Goal: Task Accomplishment & Management: Use online tool/utility

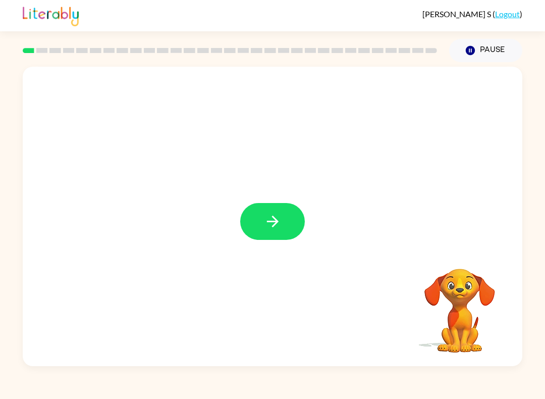
click at [274, 216] on icon "button" at bounding box center [273, 222] width 18 height 18
click at [286, 252] on icon "Loader Your response is being sent to our graders" at bounding box center [273, 223] width 61 height 61
click at [325, 253] on div "Loader Your response is being sent to our graders" at bounding box center [273, 216] width 500 height 299
click at [285, 225] on icon "Loader Your response is being sent to our graders" at bounding box center [273, 223] width 61 height 61
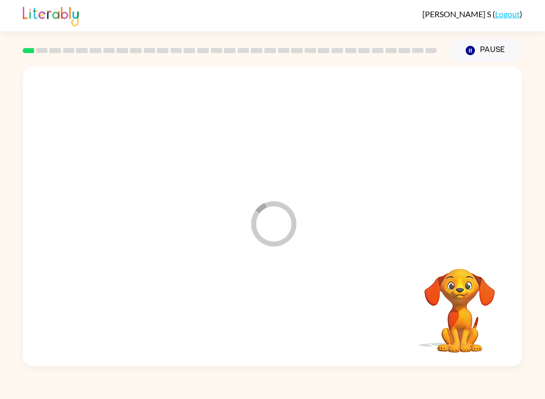
click at [408, 291] on video "Your browser must support playing .mp4 files to use Literably. Please try using…" at bounding box center [459, 303] width 101 height 101
click at [408, 301] on video "Your browser must support playing .mp4 files to use Literably. Please try using…" at bounding box center [459, 303] width 101 height 101
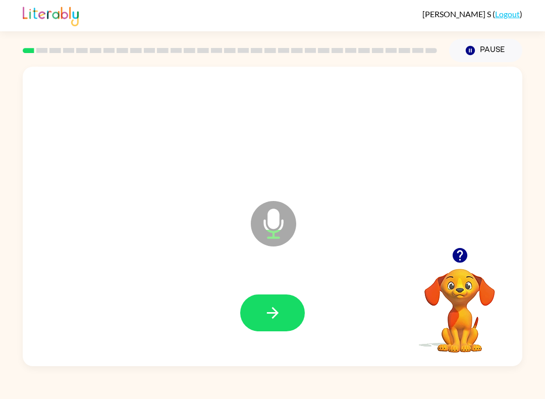
click at [283, 307] on button "button" at bounding box center [272, 312] width 65 height 37
click at [279, 309] on icon "button" at bounding box center [273, 313] width 18 height 18
click at [259, 316] on button "button" at bounding box center [272, 312] width 65 height 37
click at [284, 314] on button "button" at bounding box center [272, 312] width 65 height 37
click at [272, 301] on button "button" at bounding box center [272, 312] width 65 height 37
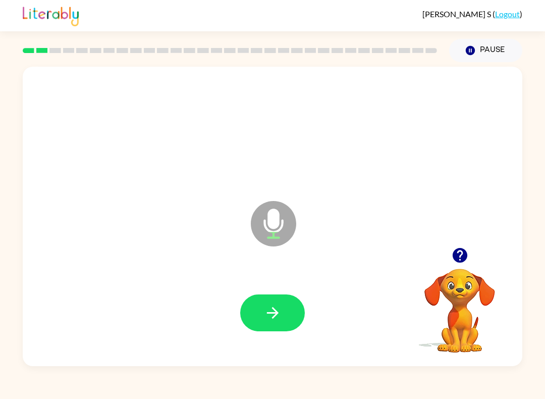
click at [271, 348] on div at bounding box center [273, 313] width 480 height 86
click at [265, 327] on button "button" at bounding box center [272, 312] width 65 height 37
click at [269, 313] on icon "button" at bounding box center [273, 313] width 12 height 12
click at [287, 318] on button "button" at bounding box center [272, 312] width 65 height 37
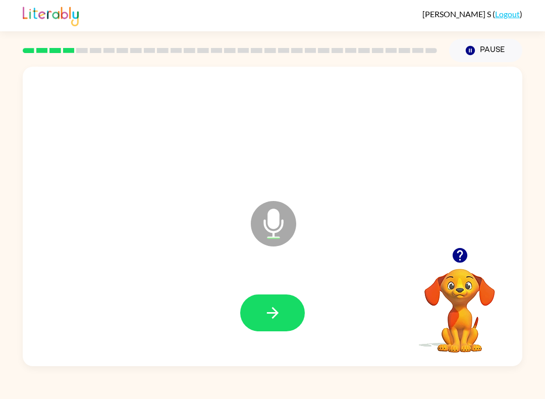
click at [270, 311] on icon "button" at bounding box center [273, 313] width 18 height 18
click at [281, 306] on icon "button" at bounding box center [273, 313] width 18 height 18
click at [255, 316] on button "button" at bounding box center [272, 312] width 65 height 37
click at [275, 317] on icon "button" at bounding box center [273, 313] width 12 height 12
click at [276, 322] on button "button" at bounding box center [272, 312] width 65 height 37
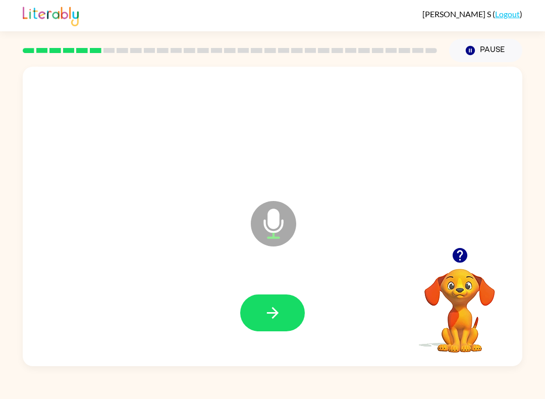
click at [277, 299] on button "button" at bounding box center [272, 312] width 65 height 37
click at [288, 295] on button "button" at bounding box center [272, 312] width 65 height 37
click at [266, 323] on button "button" at bounding box center [272, 312] width 65 height 37
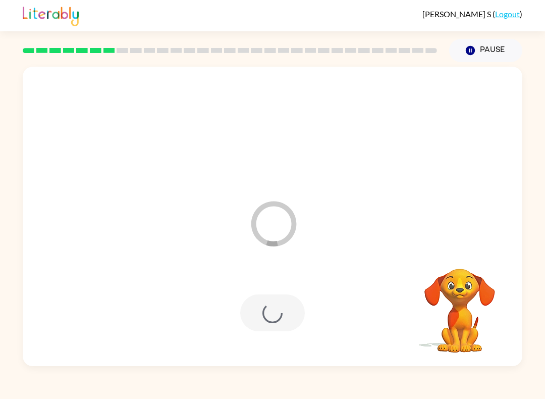
click at [325, 209] on div "Loader Your response is being sent to our graders" at bounding box center [248, 198] width 431 height 40
click at [300, 234] on icon "Loader Your response is being sent to our graders" at bounding box center [273, 223] width 61 height 61
click at [269, 310] on div at bounding box center [272, 312] width 65 height 37
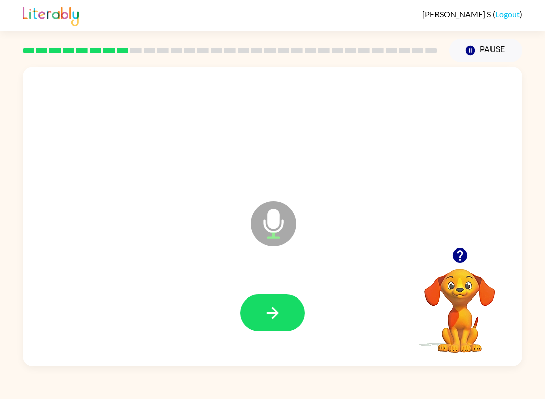
click at [279, 307] on icon "button" at bounding box center [273, 313] width 18 height 18
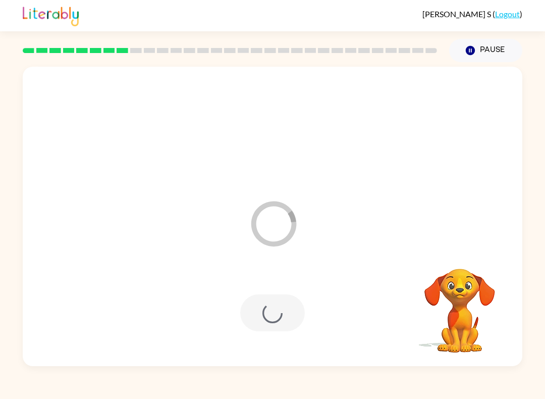
click at [323, 211] on div "Loader Your response is being sent to our graders" at bounding box center [248, 198] width 431 height 40
click at [408, 298] on video "Your browser must support playing .mp4 files to use Literably. Please try using…" at bounding box center [459, 303] width 101 height 101
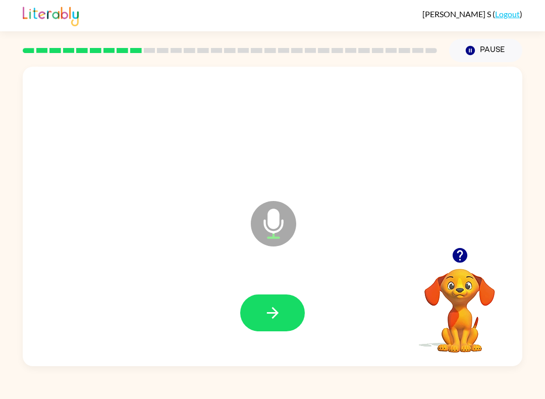
click at [273, 305] on icon "button" at bounding box center [273, 313] width 18 height 18
click at [286, 314] on button "button" at bounding box center [272, 312] width 65 height 37
click at [269, 318] on icon "button" at bounding box center [273, 313] width 18 height 18
click at [274, 318] on icon "button" at bounding box center [273, 313] width 12 height 12
click at [276, 301] on button "button" at bounding box center [272, 312] width 65 height 37
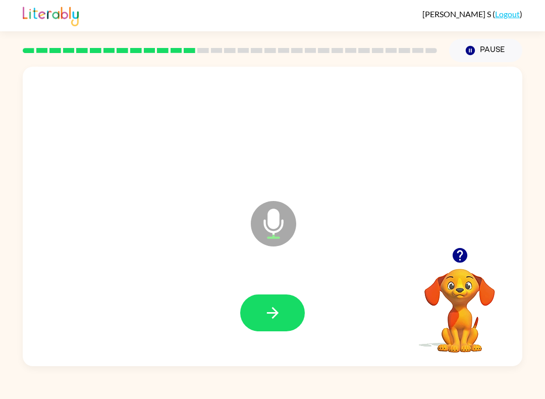
click at [270, 320] on icon "button" at bounding box center [273, 313] width 18 height 18
click at [408, 327] on video "Your browser must support playing .mp4 files to use Literably. Please try using…" at bounding box center [459, 303] width 101 height 101
click at [282, 311] on button "button" at bounding box center [272, 312] width 65 height 37
click at [279, 315] on icon "button" at bounding box center [273, 313] width 18 height 18
click at [280, 310] on icon "button" at bounding box center [273, 313] width 18 height 18
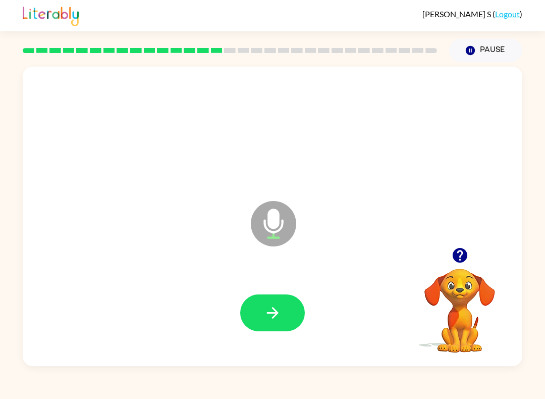
click at [278, 314] on icon "button" at bounding box center [273, 313] width 12 height 12
click at [276, 318] on icon "button" at bounding box center [273, 313] width 18 height 18
click at [275, 317] on icon "button" at bounding box center [273, 313] width 12 height 12
click at [278, 312] on icon "button" at bounding box center [273, 313] width 18 height 18
click at [271, 314] on icon "button" at bounding box center [273, 313] width 12 height 12
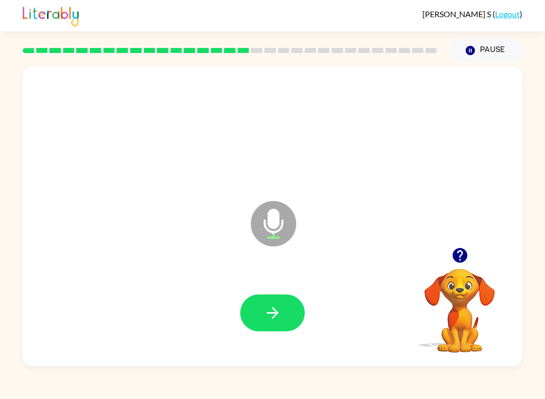
click at [282, 307] on button "button" at bounding box center [272, 312] width 65 height 37
click at [270, 317] on icon "button" at bounding box center [273, 313] width 18 height 18
click at [282, 320] on button "button" at bounding box center [272, 312] width 65 height 37
click at [275, 319] on icon "button" at bounding box center [273, 313] width 18 height 18
click at [290, 323] on button "button" at bounding box center [272, 312] width 65 height 37
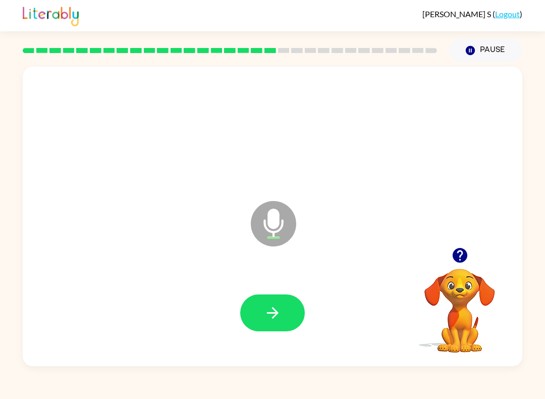
click at [263, 319] on button "button" at bounding box center [272, 312] width 65 height 37
click at [269, 312] on icon "button" at bounding box center [273, 313] width 18 height 18
click at [277, 311] on icon "button" at bounding box center [273, 313] width 18 height 18
click at [271, 313] on icon "button" at bounding box center [273, 313] width 12 height 12
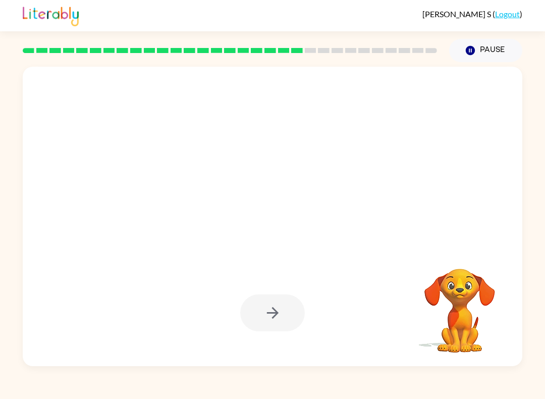
click at [287, 303] on div at bounding box center [272, 312] width 65 height 37
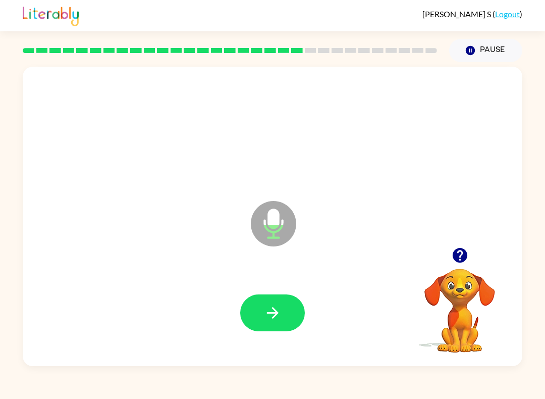
click at [275, 313] on icon "button" at bounding box center [273, 313] width 12 height 12
click at [277, 319] on icon "button" at bounding box center [273, 313] width 18 height 18
click at [270, 322] on icon "button" at bounding box center [273, 313] width 18 height 18
click at [271, 305] on icon "button" at bounding box center [273, 313] width 18 height 18
click at [274, 318] on icon "button" at bounding box center [273, 313] width 12 height 12
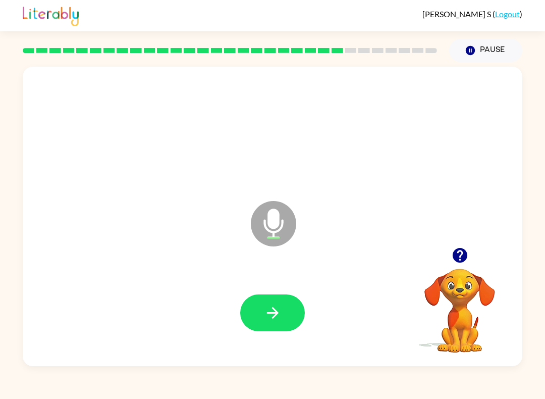
click at [272, 309] on icon "button" at bounding box center [273, 313] width 18 height 18
click at [265, 310] on icon "button" at bounding box center [273, 313] width 18 height 18
click at [280, 309] on icon "button" at bounding box center [273, 313] width 18 height 18
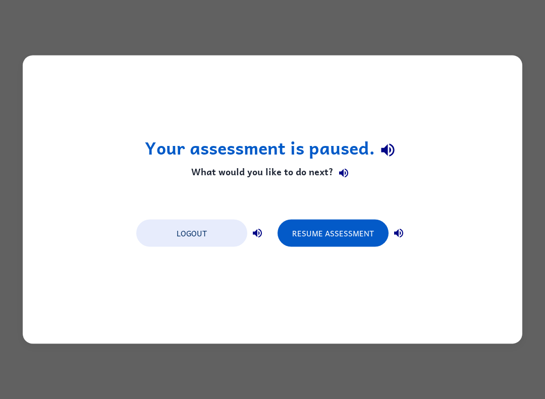
click at [408, 44] on div "Your assessment is paused. What would you like to do next? Logout Resume Assess…" at bounding box center [272, 199] width 545 height 399
click at [215, 239] on button "Logout" at bounding box center [191, 233] width 111 height 27
